Goal: Task Accomplishment & Management: Use online tool/utility

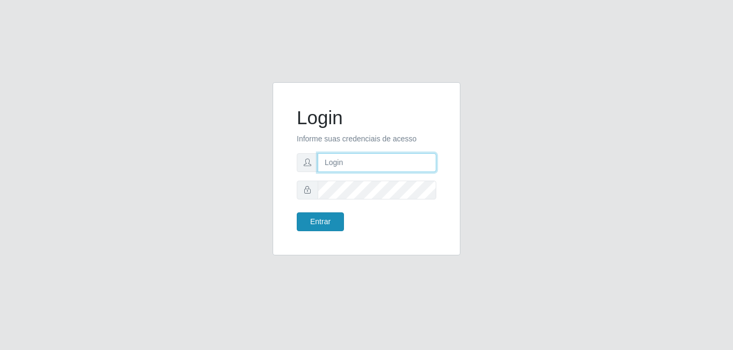
type input "[EMAIL_ADDRESS][DOMAIN_NAME]"
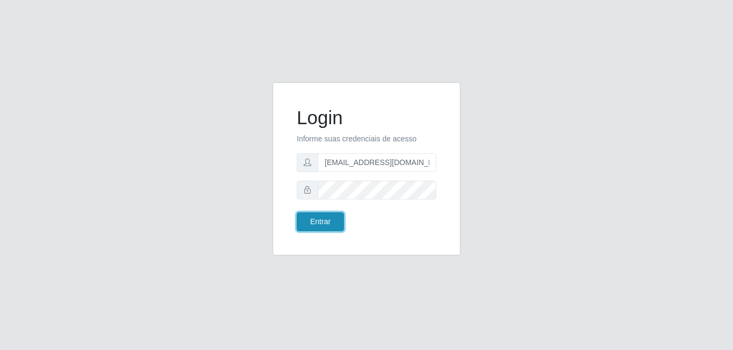
click at [320, 229] on button "Entrar" at bounding box center [320, 221] width 47 height 19
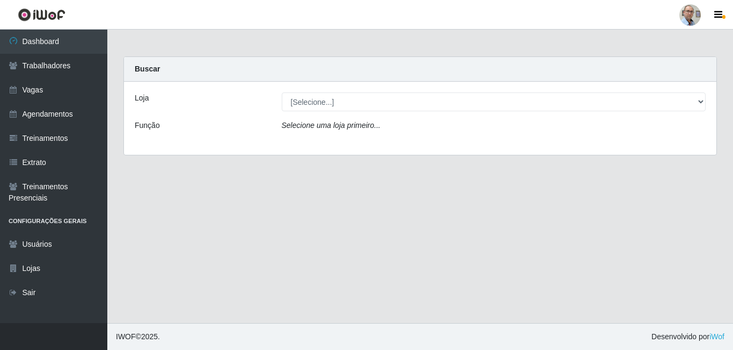
click at [321, 125] on icon "Selecione uma loja primeiro..." at bounding box center [331, 125] width 99 height 9
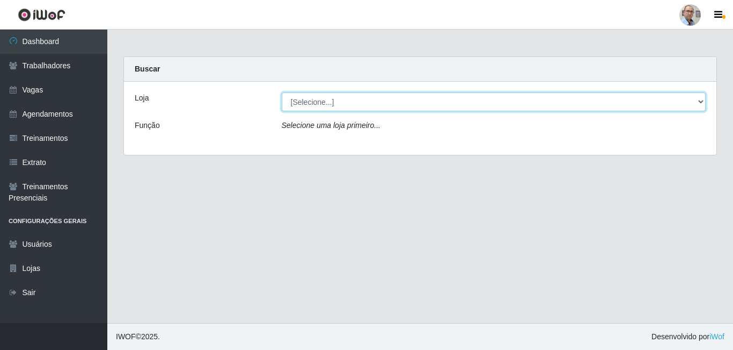
click at [350, 98] on select "[Selecione...] Mar Vermelho - Loja 04" at bounding box center [494, 101] width 425 height 19
select select "251"
click at [282, 92] on select "[Selecione...] Mar Vermelho - Loja 04" at bounding box center [494, 101] width 425 height 19
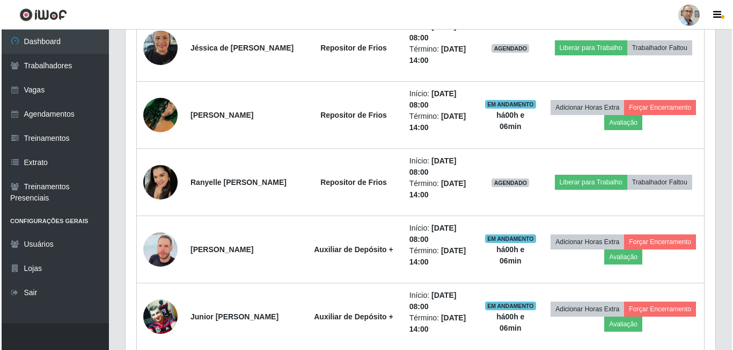
scroll to position [644, 0]
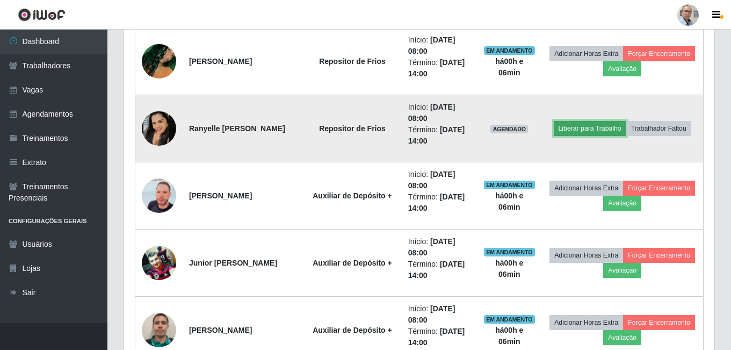
click at [612, 130] on button "Liberar para Trabalho" at bounding box center [590, 128] width 72 height 15
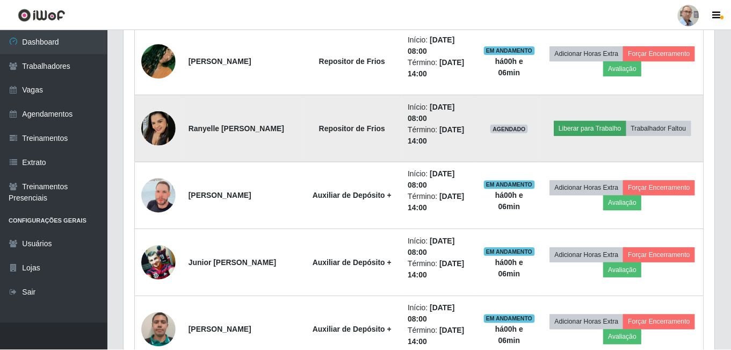
scroll to position [223, 585]
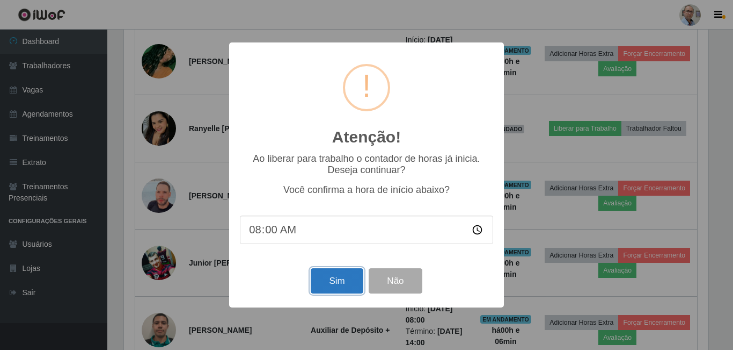
click at [331, 290] on button "Sim" at bounding box center [337, 280] width 52 height 25
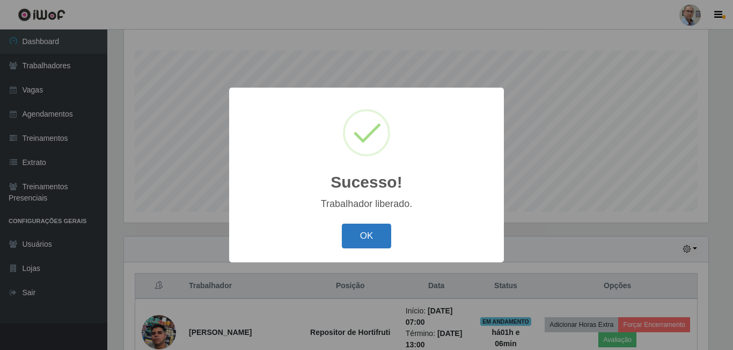
click at [363, 243] on button "OK" at bounding box center [367, 235] width 50 height 25
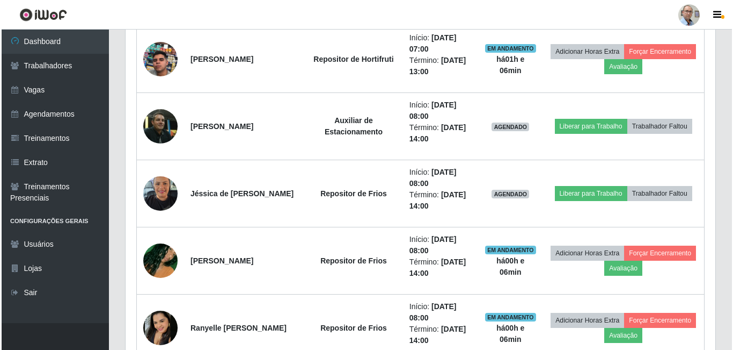
scroll to position [441, 0]
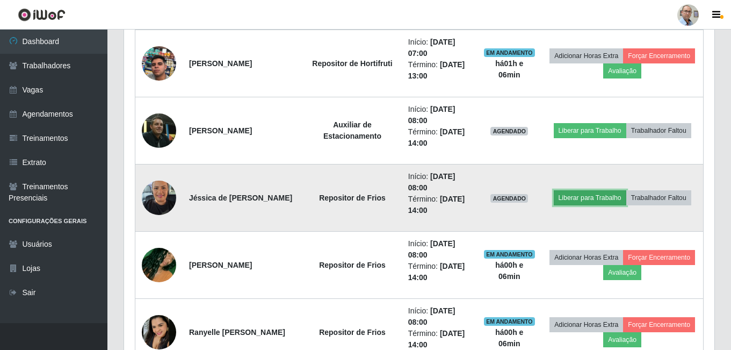
click at [595, 199] on button "Liberar para Trabalho" at bounding box center [590, 197] width 72 height 15
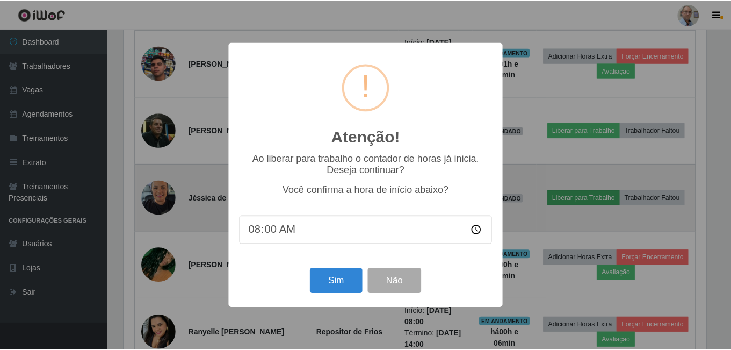
scroll to position [223, 585]
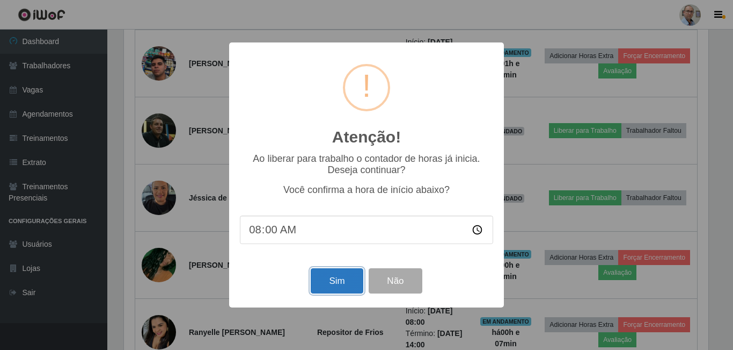
click at [335, 292] on button "Sim" at bounding box center [337, 280] width 52 height 25
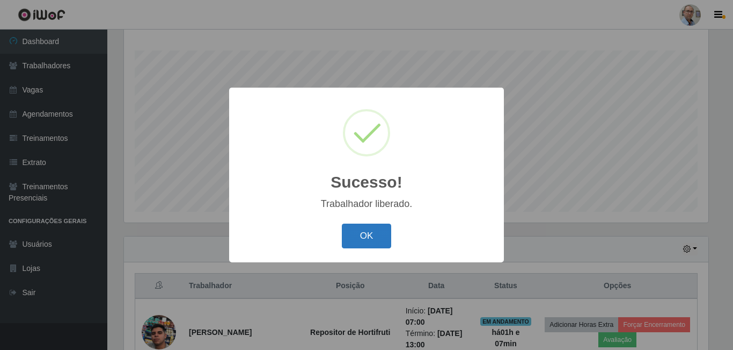
click at [364, 248] on button "OK" at bounding box center [367, 235] width 50 height 25
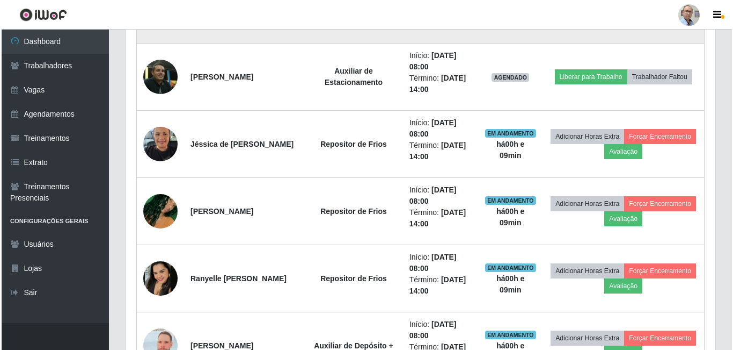
scroll to position [548, 0]
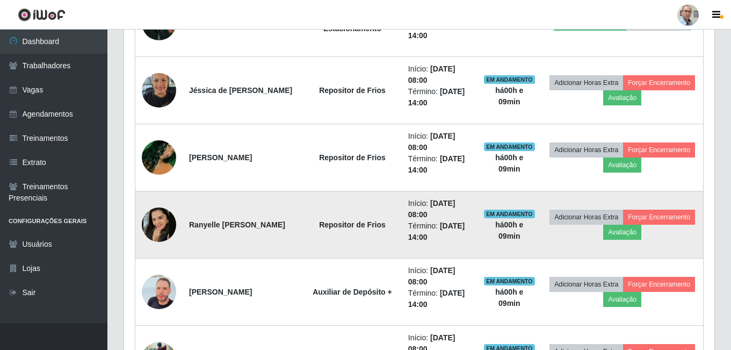
click at [160, 214] on img at bounding box center [159, 224] width 34 height 34
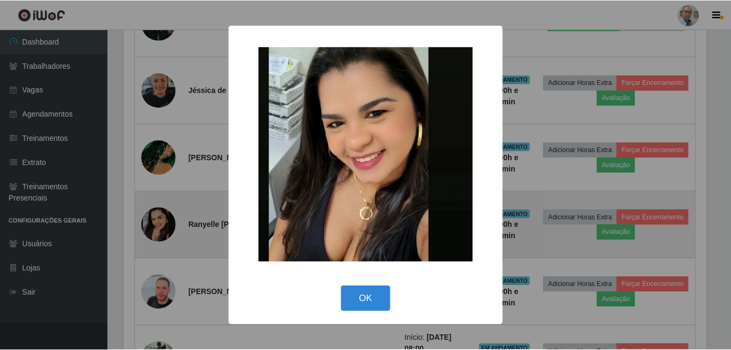
scroll to position [223, 585]
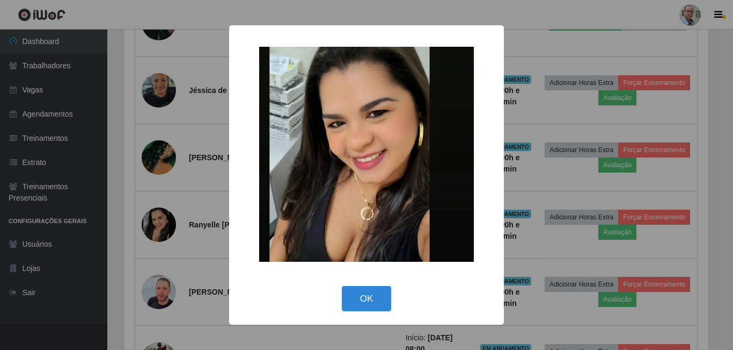
click at [178, 221] on div "× OK Cancel" at bounding box center [366, 175] width 733 height 350
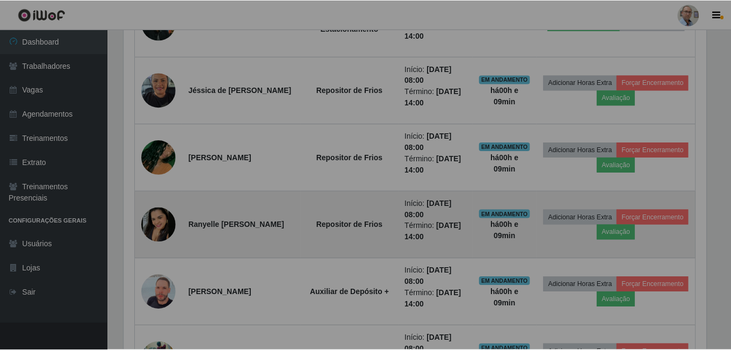
scroll to position [223, 590]
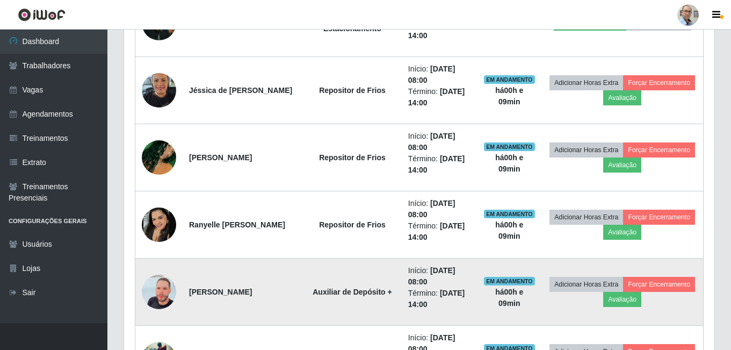
click at [158, 294] on img at bounding box center [159, 291] width 34 height 61
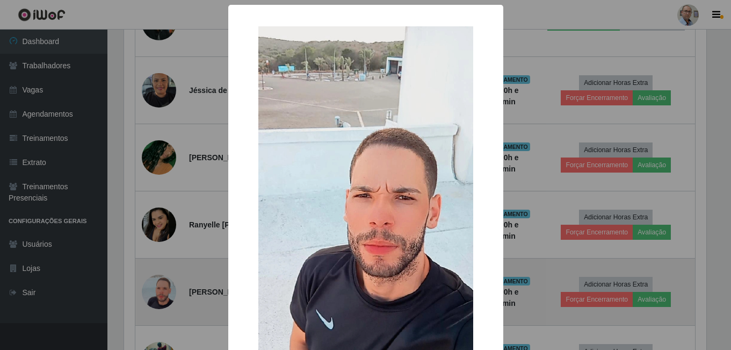
scroll to position [223, 585]
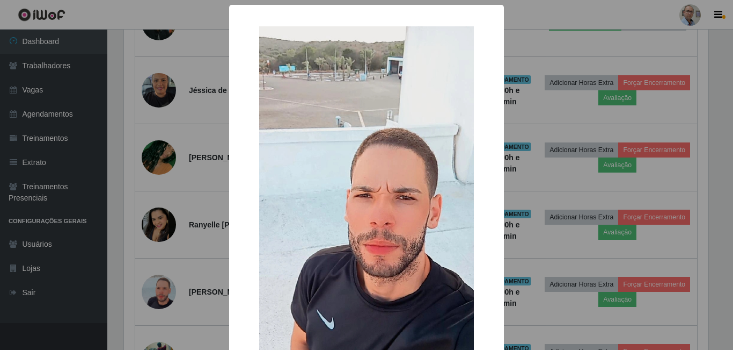
click at [199, 282] on div "× OK Cancel" at bounding box center [366, 175] width 733 height 350
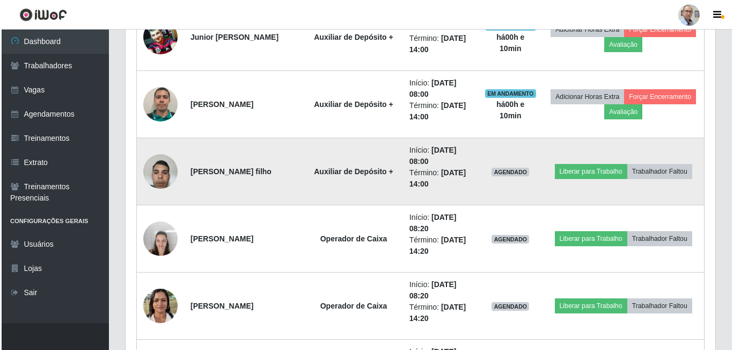
scroll to position [870, 0]
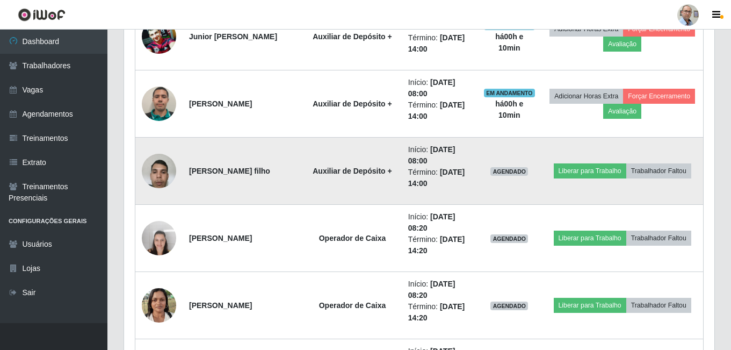
click at [163, 165] on img at bounding box center [159, 171] width 34 height 46
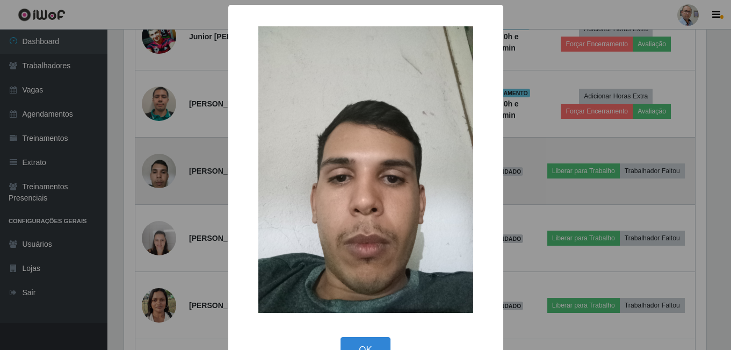
scroll to position [223, 585]
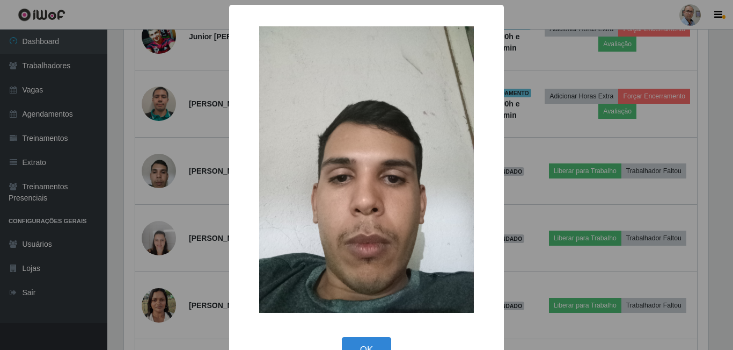
click at [188, 187] on div "× OK Cancel" at bounding box center [366, 175] width 733 height 350
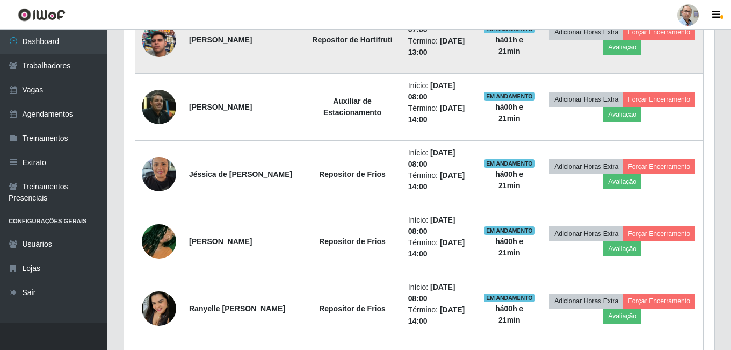
scroll to position [483, 0]
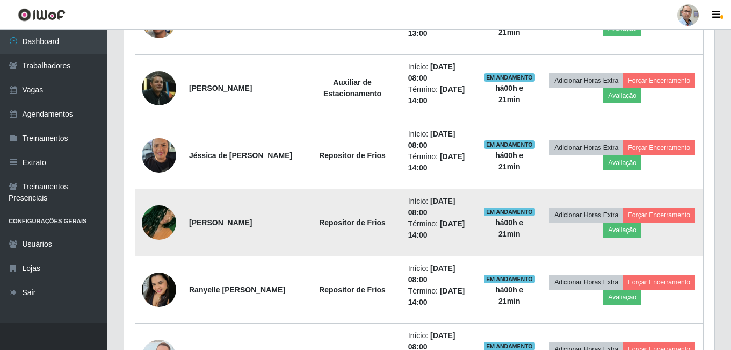
click at [159, 221] on img at bounding box center [159, 222] width 34 height 61
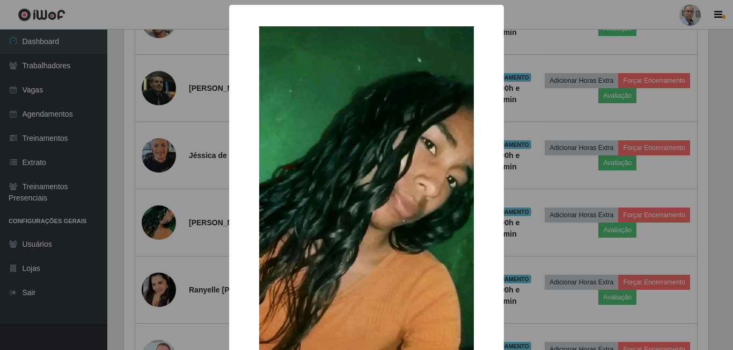
click at [183, 208] on div "× OK Cancel" at bounding box center [366, 175] width 733 height 350
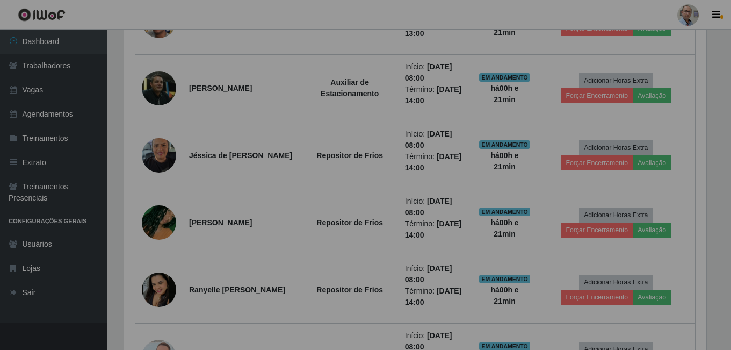
scroll to position [223, 590]
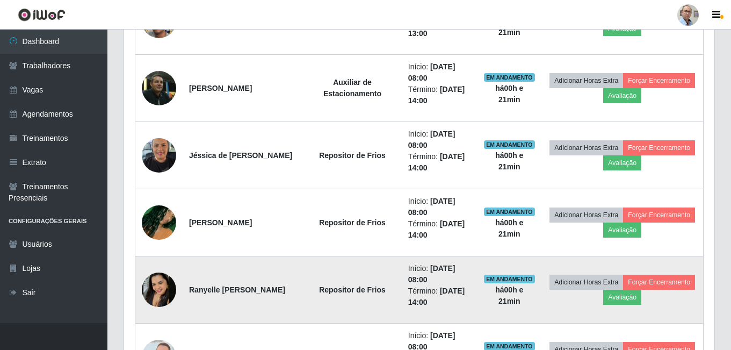
click at [154, 285] on img at bounding box center [159, 289] width 34 height 34
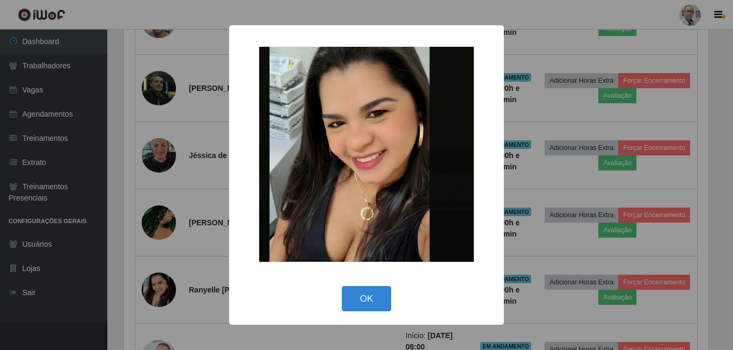
click at [194, 255] on div "× OK Cancel" at bounding box center [366, 175] width 733 height 350
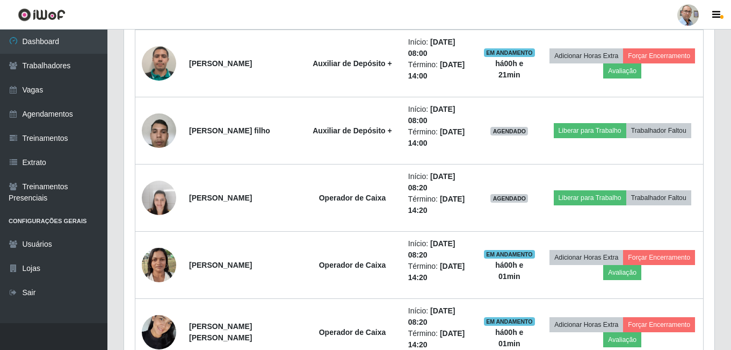
scroll to position [913, 0]
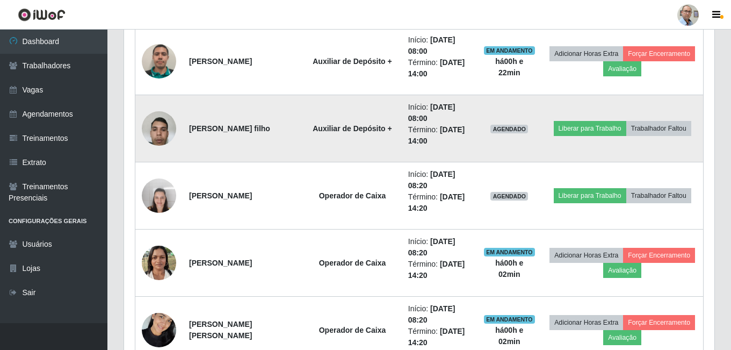
click at [166, 124] on img at bounding box center [159, 128] width 34 height 46
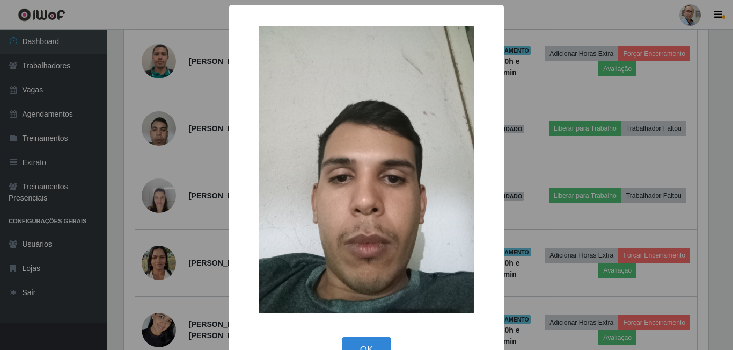
click at [213, 135] on div "× OK Cancel" at bounding box center [366, 175] width 733 height 350
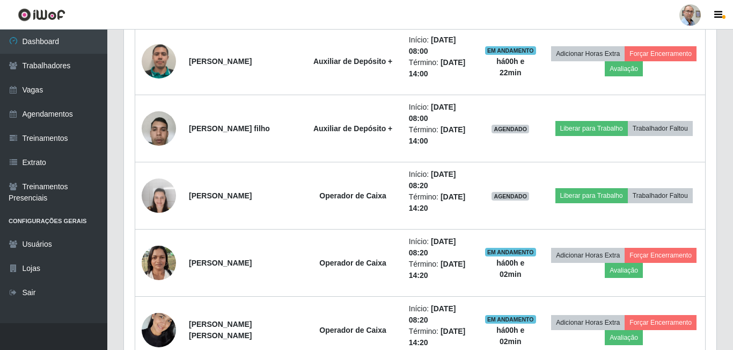
scroll to position [223, 590]
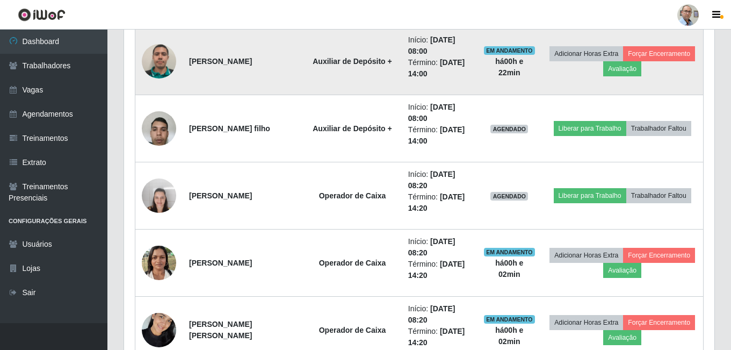
click at [163, 56] on img at bounding box center [159, 61] width 34 height 34
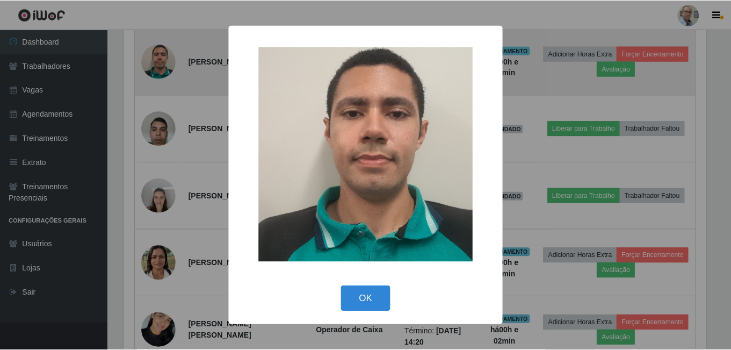
scroll to position [223, 585]
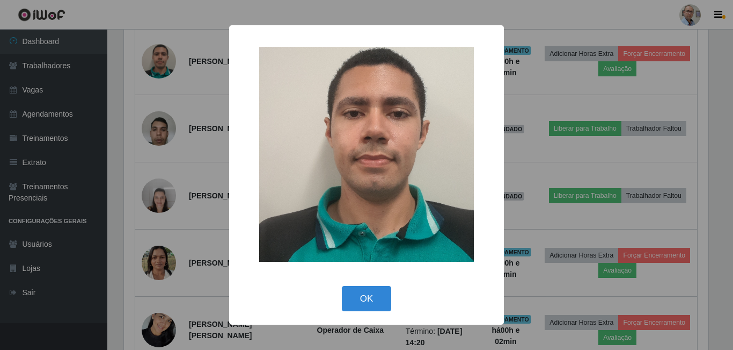
click at [191, 100] on div "× OK Cancel" at bounding box center [366, 175] width 733 height 350
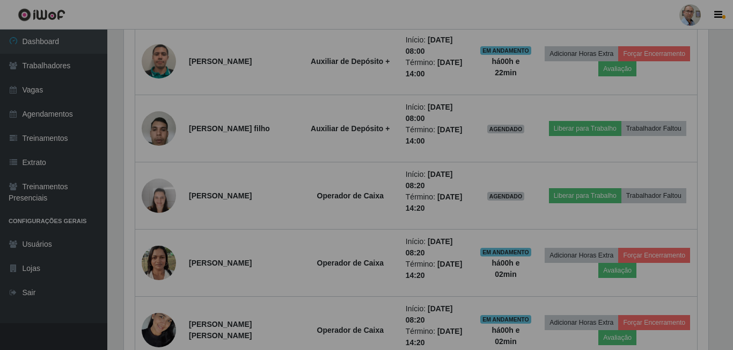
scroll to position [223, 590]
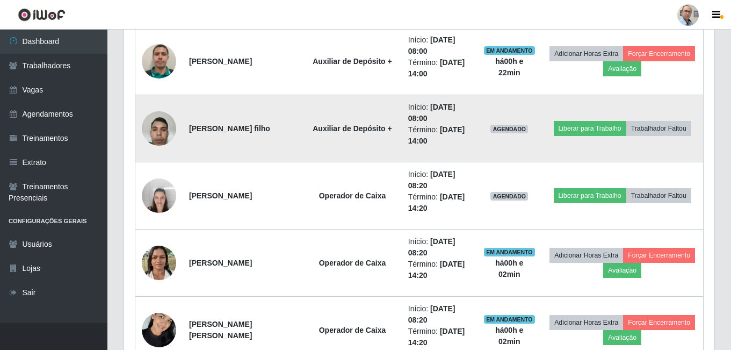
click at [157, 121] on img at bounding box center [159, 128] width 34 height 46
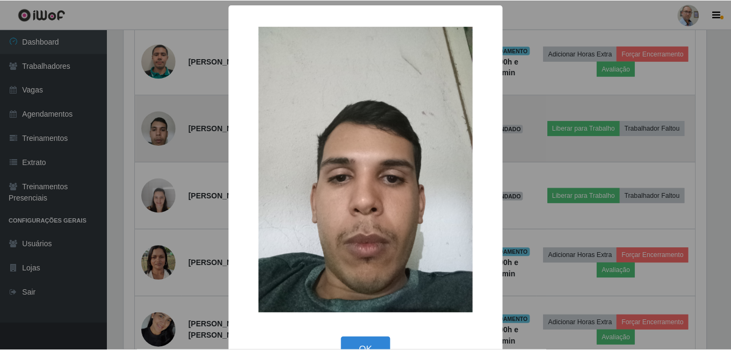
scroll to position [223, 585]
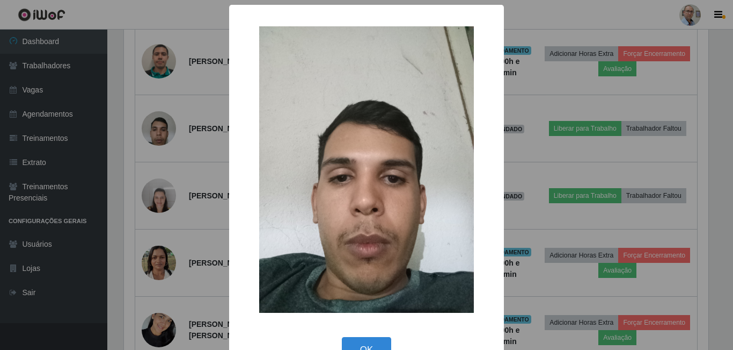
click at [206, 134] on div "× OK Cancel" at bounding box center [366, 175] width 733 height 350
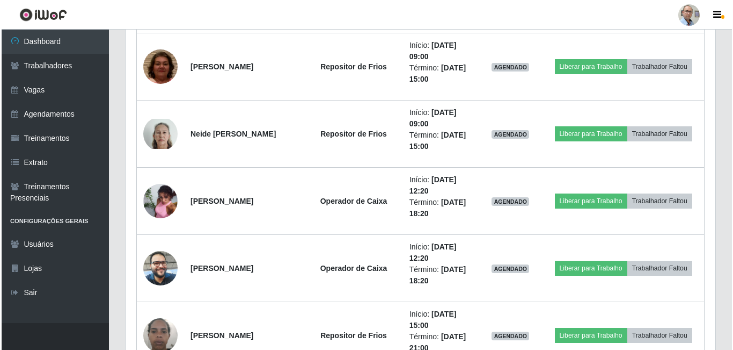
scroll to position [0, 0]
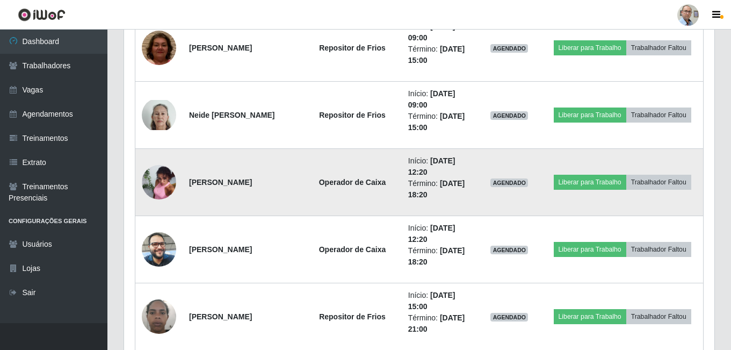
click at [170, 179] on img at bounding box center [159, 182] width 34 height 46
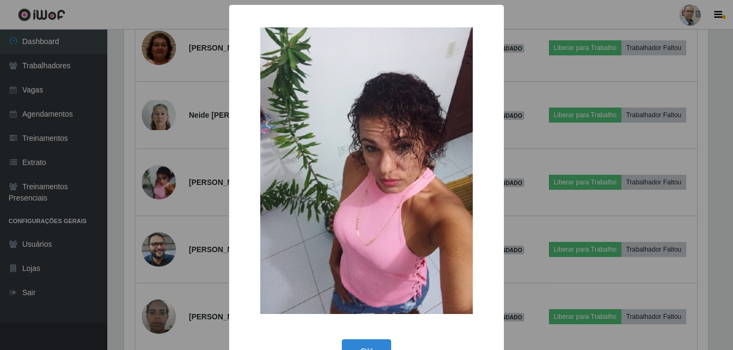
click at [199, 173] on div "× OK Cancel" at bounding box center [366, 175] width 733 height 350
